Goal: Information Seeking & Learning: Understand process/instructions

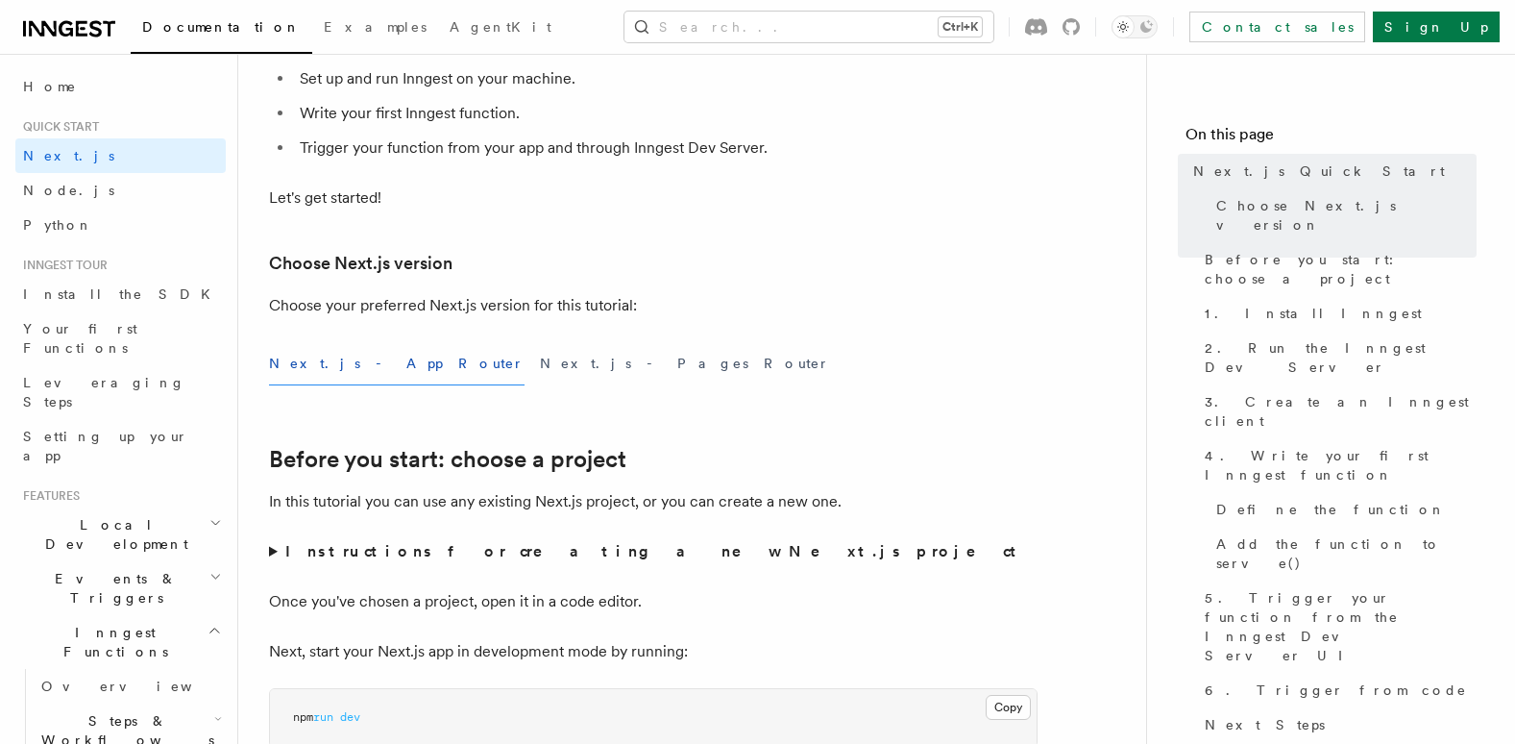
scroll to position [480, 0]
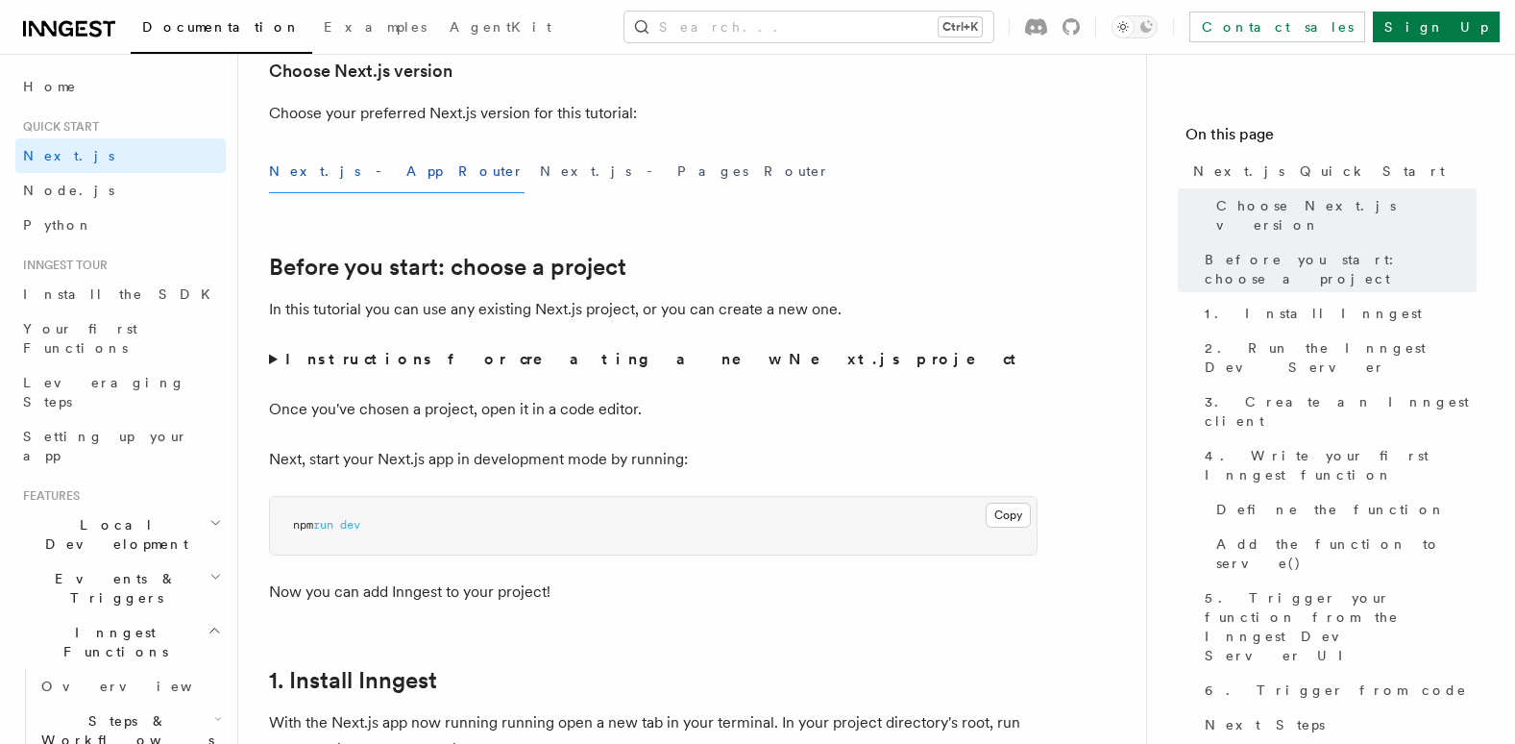
click at [339, 177] on button "Next.js - App Router" at bounding box center [397, 171] width 256 height 43
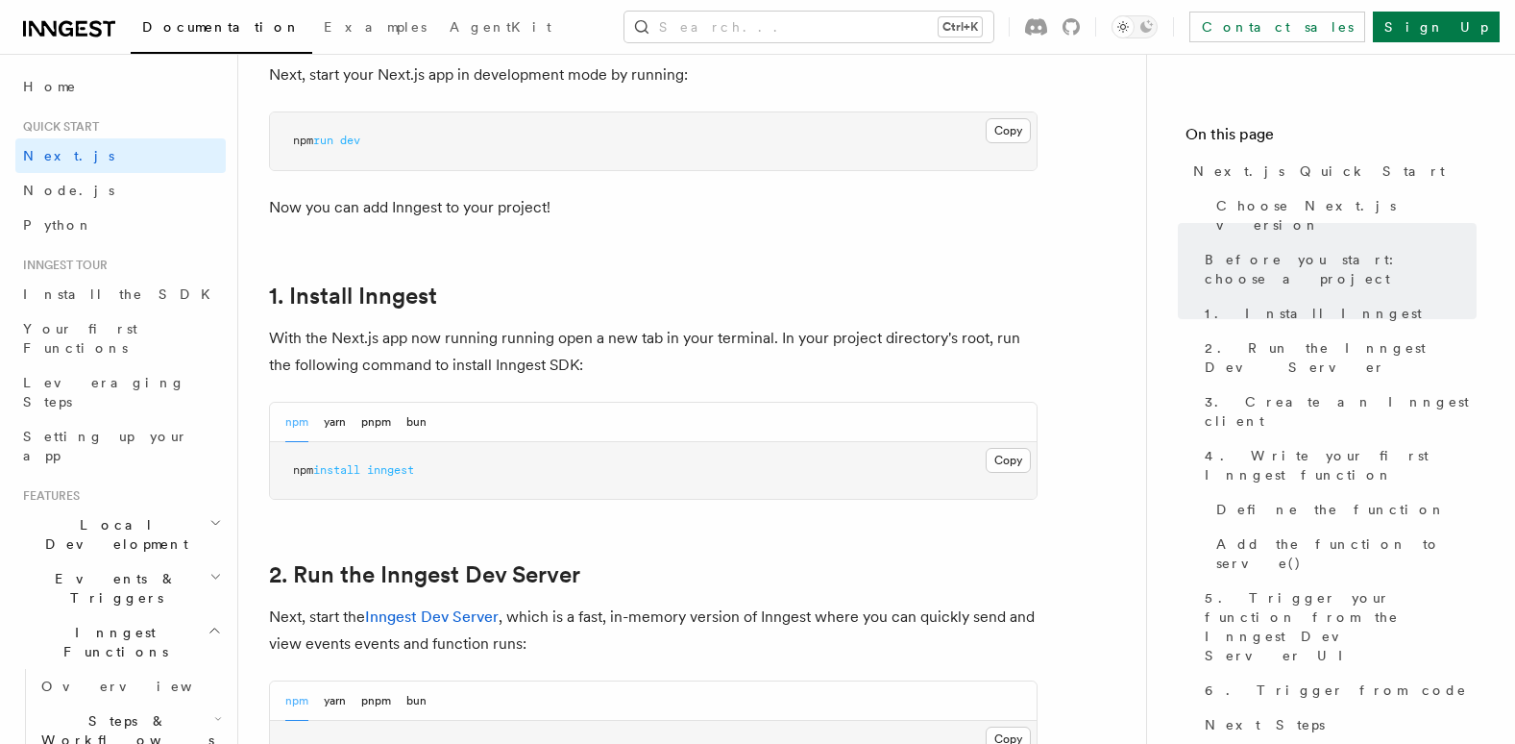
scroll to position [961, 0]
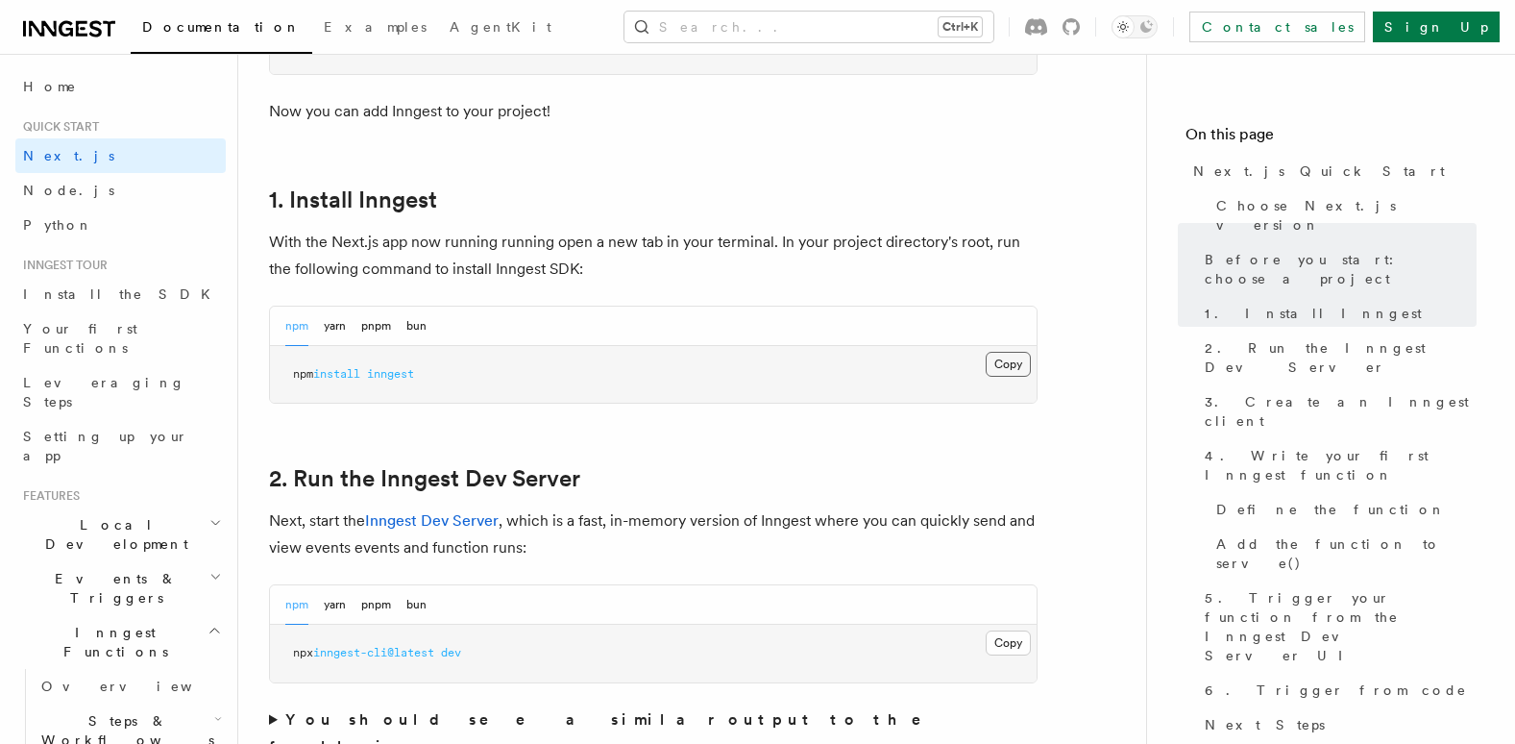
click at [1000, 368] on button "Copy Copied" at bounding box center [1008, 364] width 45 height 25
click at [452, 373] on pre "npm install inngest" at bounding box center [653, 375] width 767 height 58
click at [1020, 366] on button "Copy Copied" at bounding box center [1008, 364] width 45 height 25
drag, startPoint x: 700, startPoint y: 385, endPoint x: 282, endPoint y: 384, distance: 418.0
click at [282, 384] on pre "npm install inngest" at bounding box center [653, 375] width 767 height 58
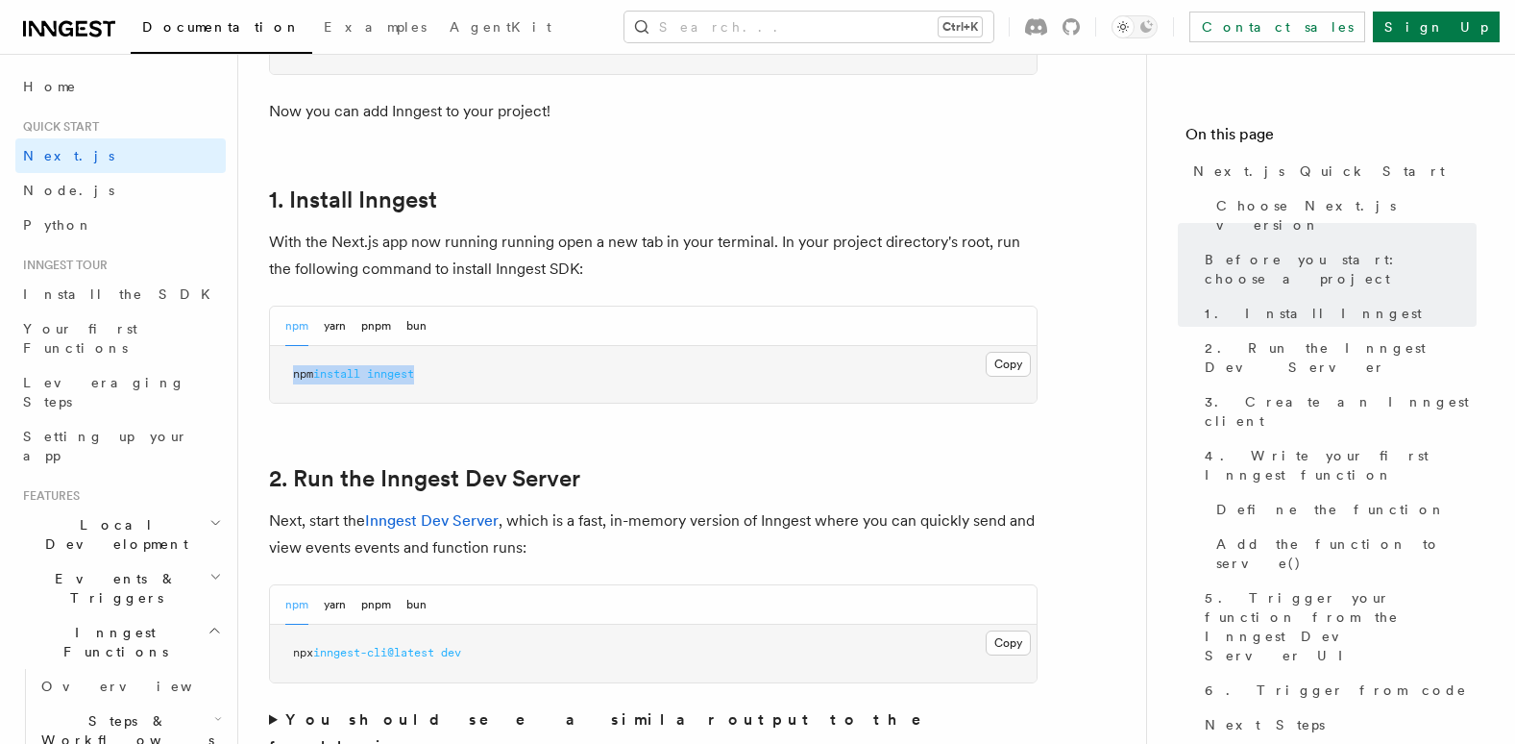
drag, startPoint x: 282, startPoint y: 384, endPoint x: 353, endPoint y: 363, distance: 73.3
copy span "npm install inngest"
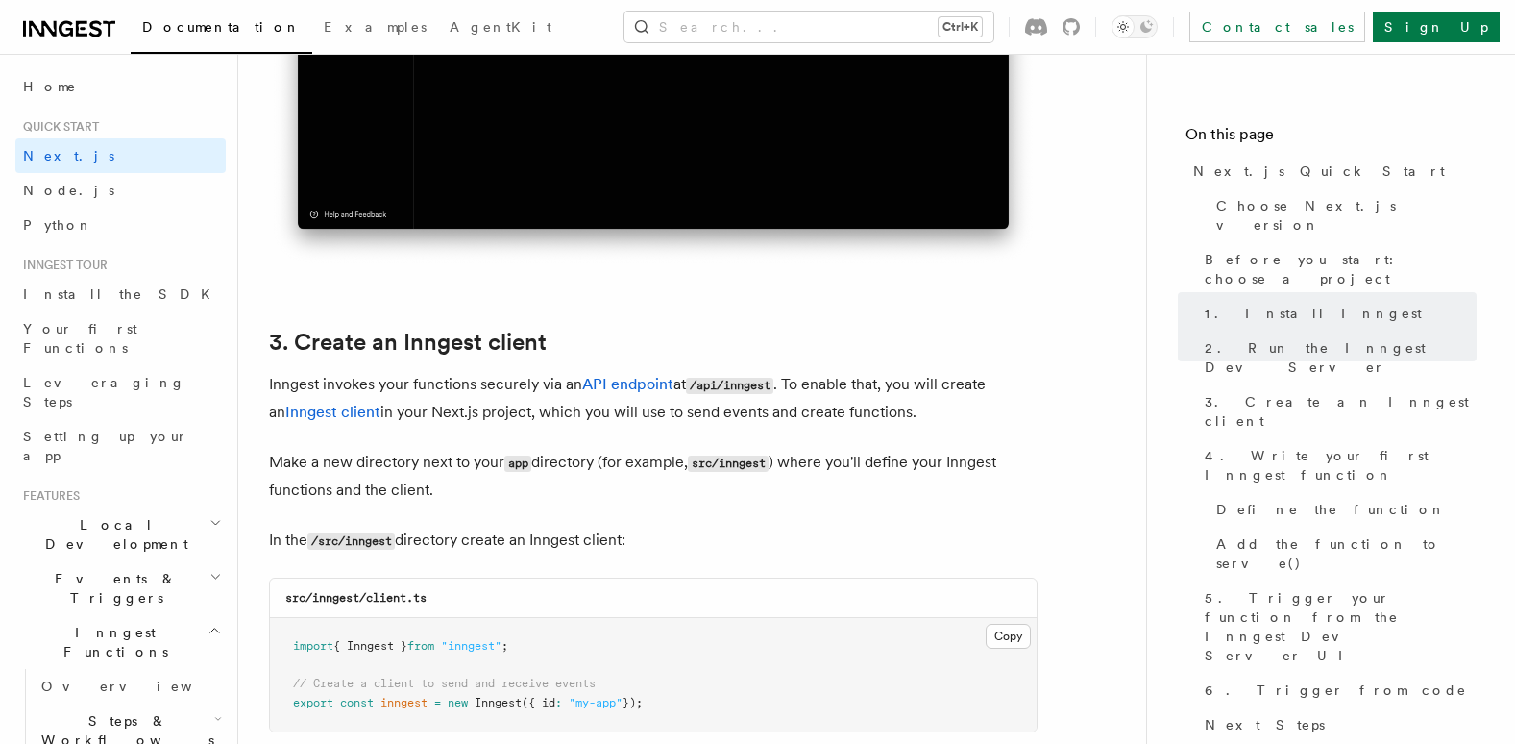
scroll to position [2114, 0]
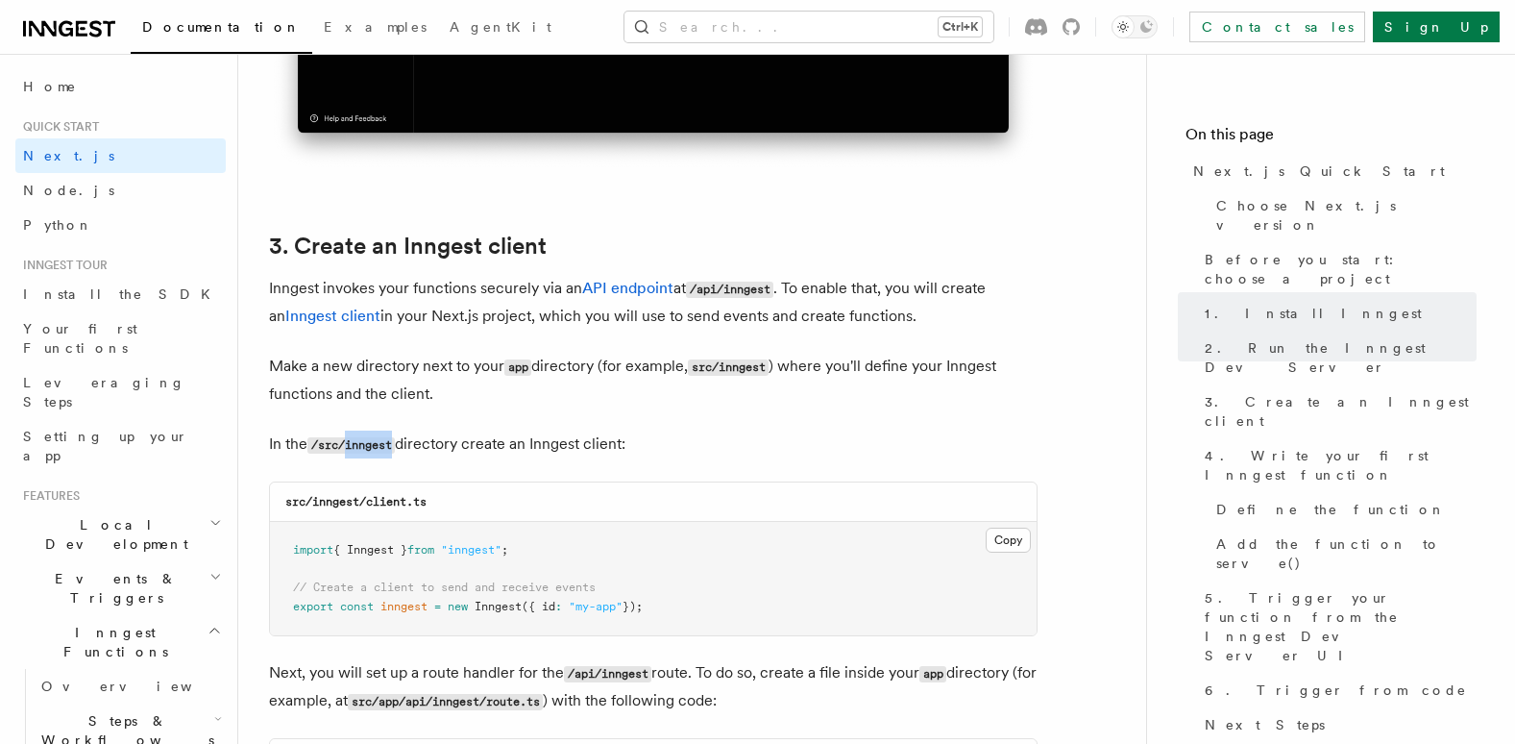
drag, startPoint x: 346, startPoint y: 445, endPoint x: 399, endPoint y: 445, distance: 52.8
click at [399, 445] on p "In the /src/inngest directory create an Inngest client:" at bounding box center [653, 444] width 769 height 28
copy code "inngest"
drag, startPoint x: 995, startPoint y: 710, endPoint x: 1001, endPoint y: 735, distance: 25.9
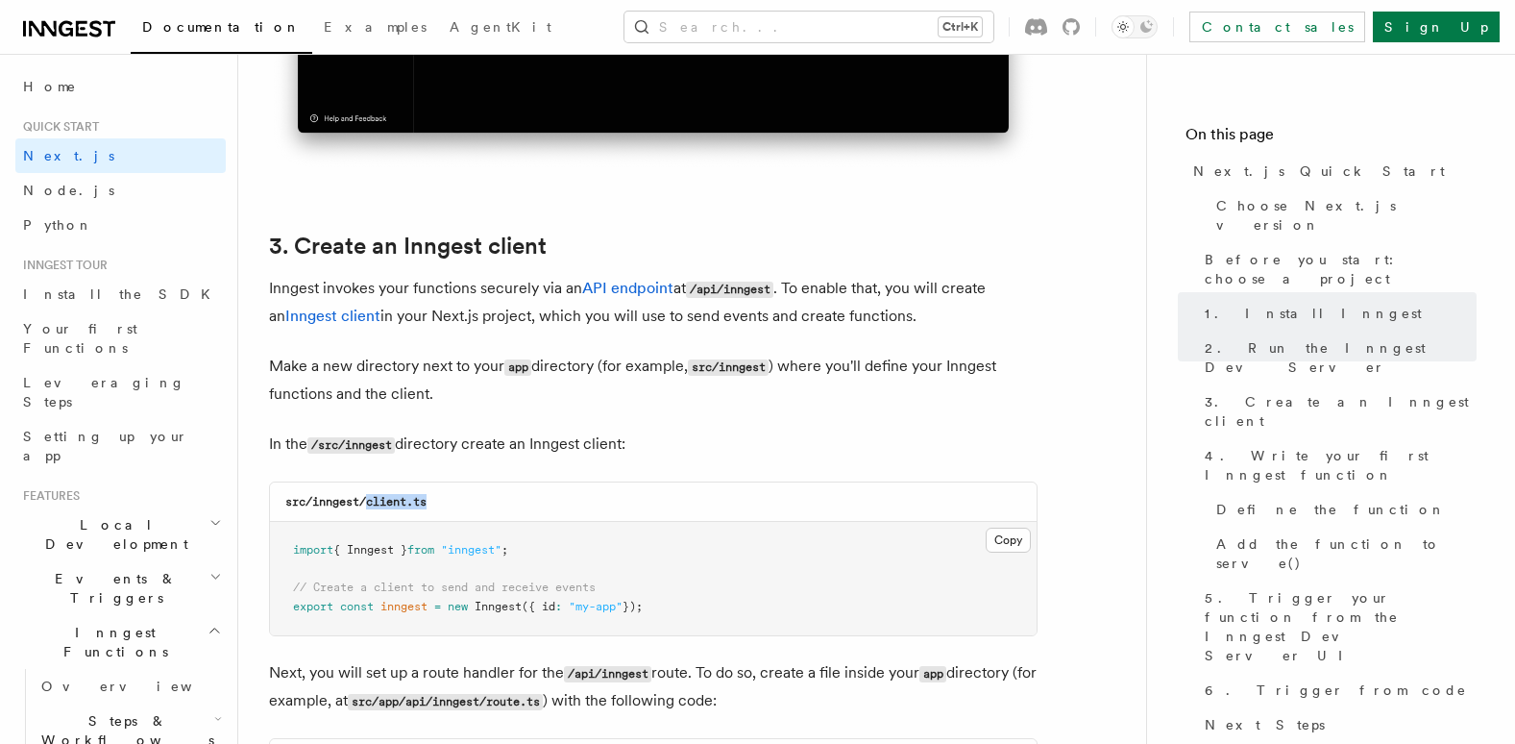
drag, startPoint x: 431, startPoint y: 500, endPoint x: 368, endPoint y: 502, distance: 63.4
click at [368, 502] on div "src/inngest/client.ts" at bounding box center [653, 501] width 767 height 39
copy code "client.ts"
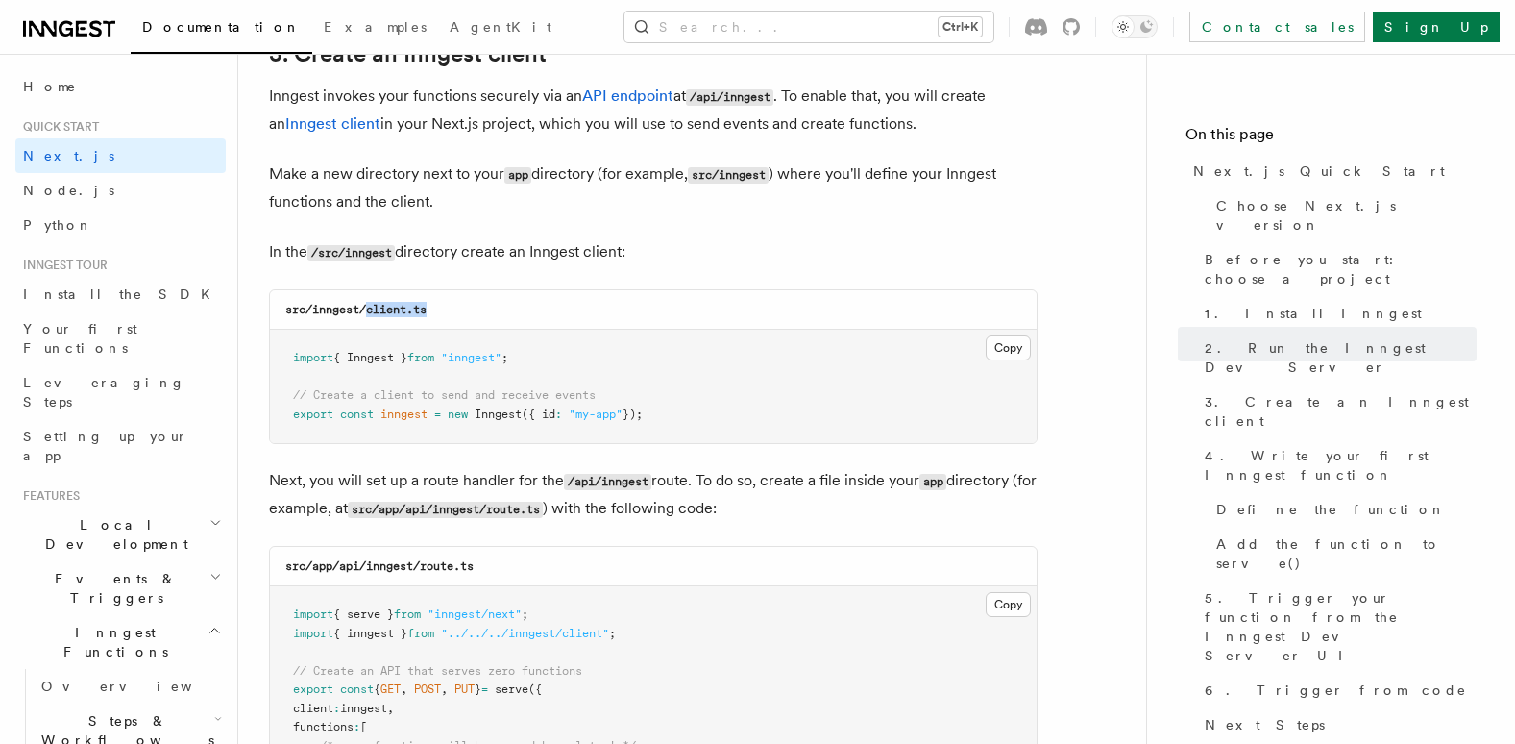
drag, startPoint x: 290, startPoint y: 353, endPoint x: 704, endPoint y: 429, distance: 421.0
click at [704, 429] on pre "import { Inngest } from "inngest" ; // Create a client to send and receive even…" at bounding box center [653, 386] width 767 height 113
drag, startPoint x: 704, startPoint y: 429, endPoint x: 552, endPoint y: 398, distance: 155.8
copy code "import { Inngest } from "inngest" ; // Create a client to send and receive even…"
drag, startPoint x: 461, startPoint y: 509, endPoint x: 511, endPoint y: 509, distance: 50.0
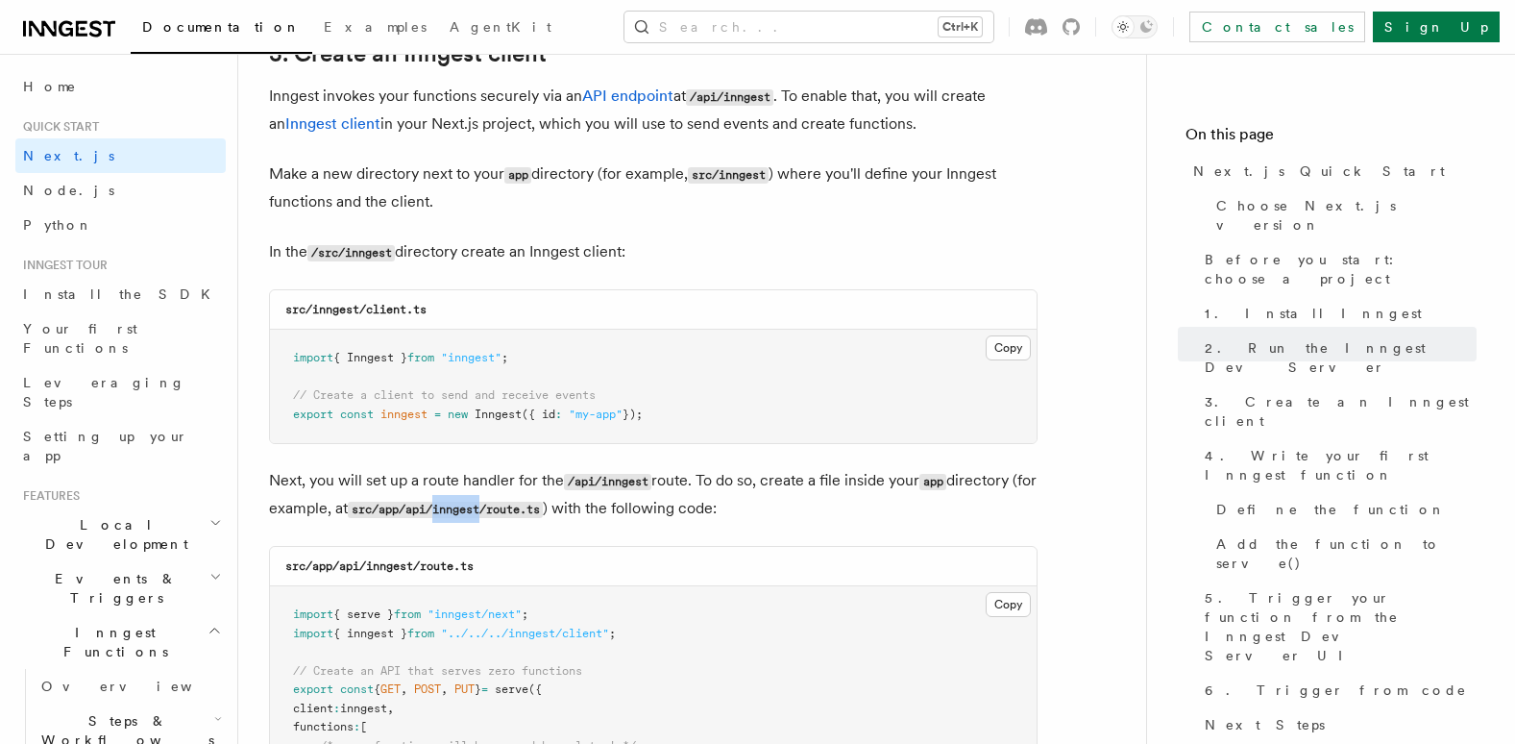
click at [511, 509] on code "src/app/api/inngest/route.ts" at bounding box center [445, 510] width 195 height 16
copy code "inngest"
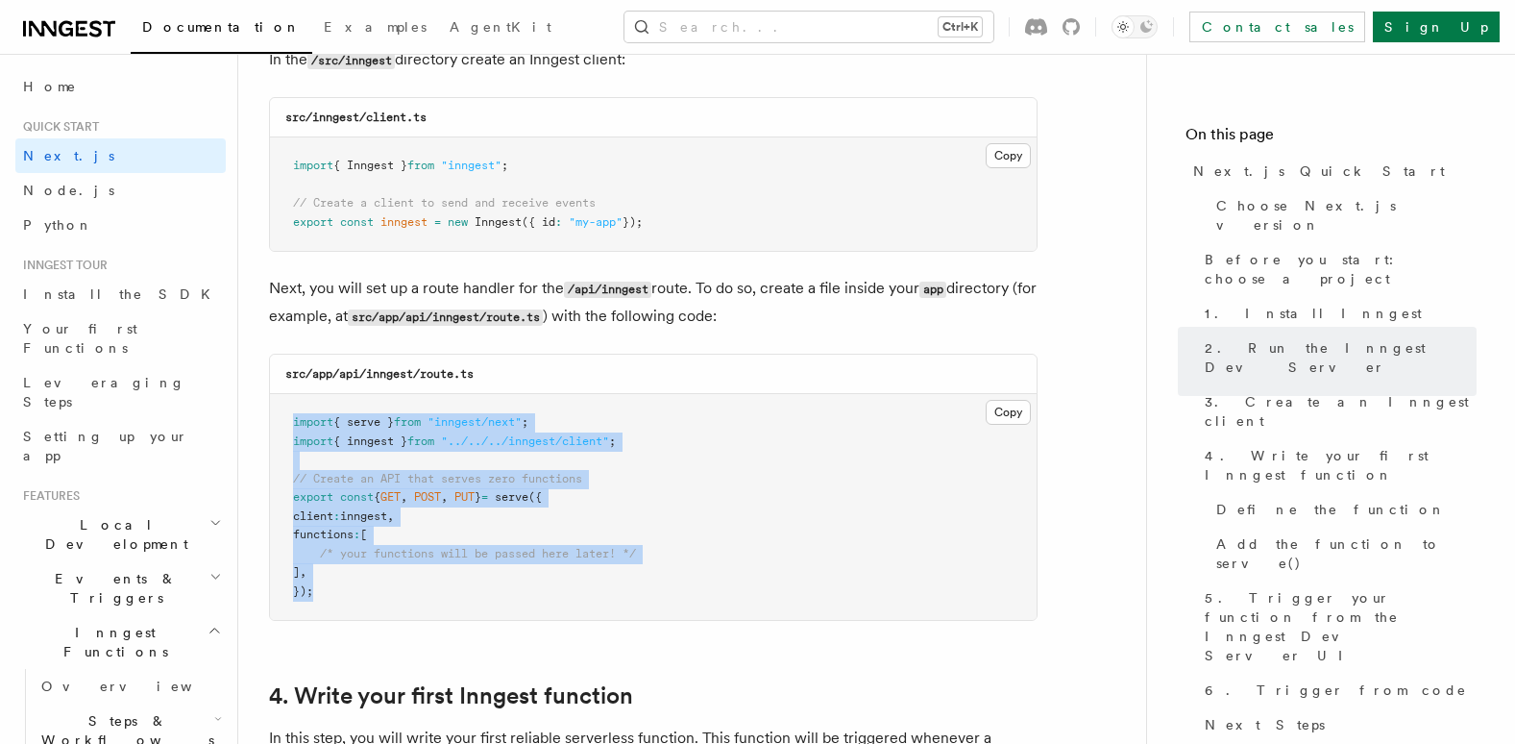
drag, startPoint x: 290, startPoint y: 422, endPoint x: 561, endPoint y: 584, distance: 315.9
click at [561, 584] on pre "import { serve } from "inngest/next" ; import { inngest } from "../../../innges…" at bounding box center [653, 507] width 767 height 226
copy code "import { serve } from "inngest/next" ; import { inngest } from "../../../innges…"
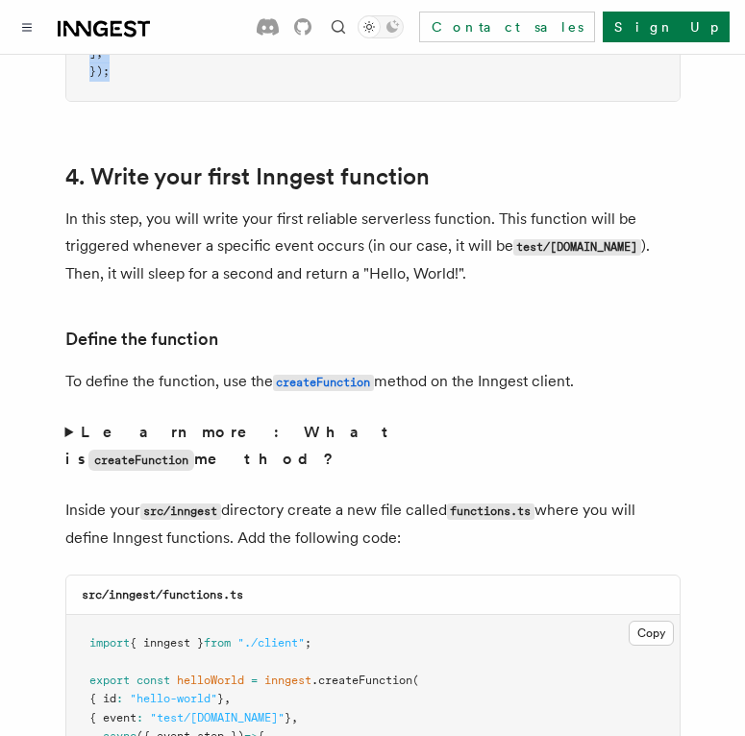
scroll to position [3171, 0]
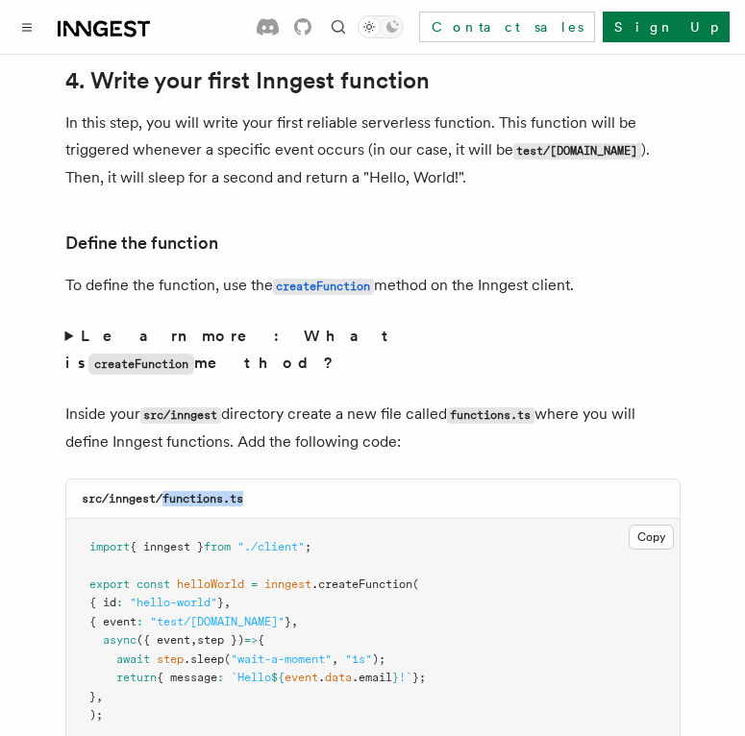
drag, startPoint x: 162, startPoint y: 418, endPoint x: 264, endPoint y: 418, distance: 101.9
click at [264, 479] on div "src/inngest/functions.ts" at bounding box center [372, 498] width 613 height 39
copy code "functions.ts"
click at [653, 525] on button "Copy Copied" at bounding box center [650, 537] width 45 height 25
